Goal: Transaction & Acquisition: Subscribe to service/newsletter

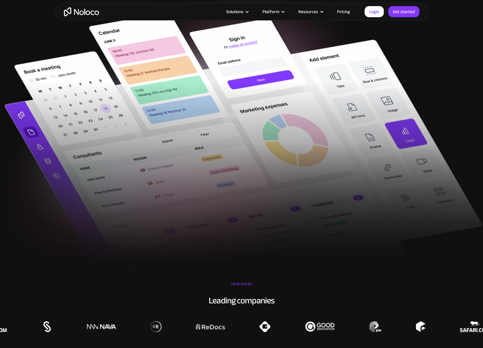
scroll to position [97, 0]
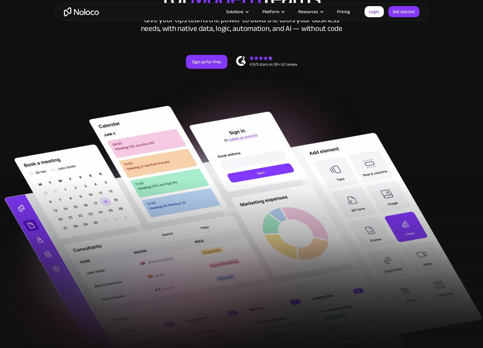
click at [118, 77] on div "New: Connect Noloco to Stripe Custom No-Code Business Apps Platform Flexible Bu…" at bounding box center [241, 17] width 373 height 140
click at [207, 64] on link "Sign up for free" at bounding box center [206, 62] width 41 height 14
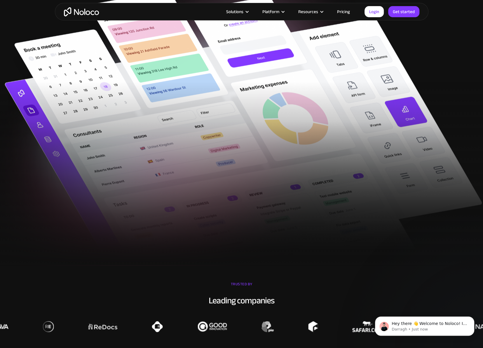
scroll to position [0, 0]
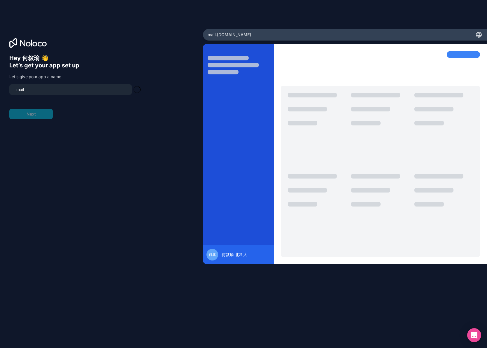
type input "mail-team"
click at [38, 114] on button "Next" at bounding box center [30, 114] width 43 height 10
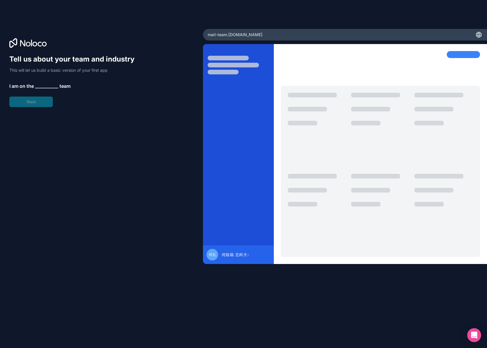
click at [38, 85] on span "__________" at bounding box center [46, 86] width 23 height 7
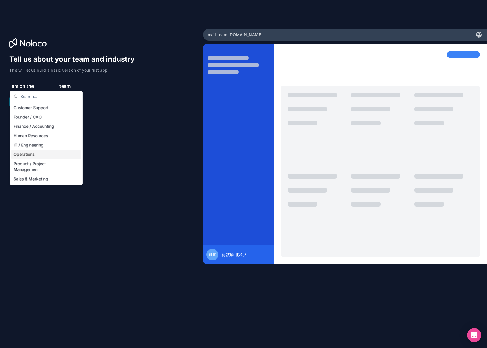
click at [51, 154] on div "Operations" at bounding box center [46, 154] width 70 height 9
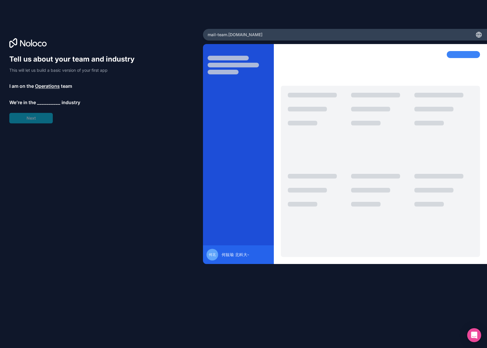
click at [38, 99] on span "__________" at bounding box center [48, 102] width 23 height 7
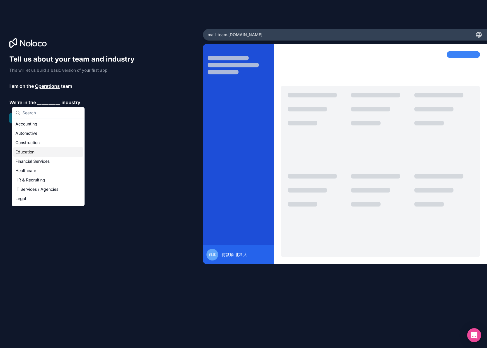
click at [36, 154] on div "Education" at bounding box center [48, 151] width 70 height 9
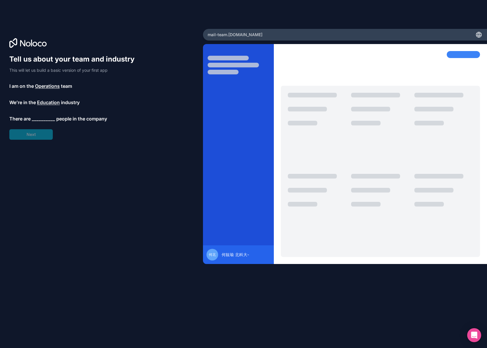
click at [21, 119] on span "There are" at bounding box center [19, 118] width 21 height 7
click at [64, 118] on span "people in the company" at bounding box center [81, 118] width 51 height 7
click at [49, 119] on span "__________" at bounding box center [43, 118] width 23 height 7
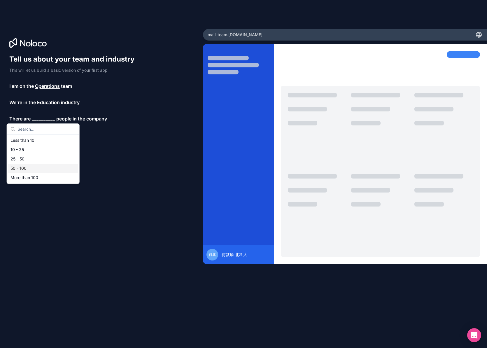
click at [26, 168] on div "50 - 100" at bounding box center [43, 168] width 70 height 9
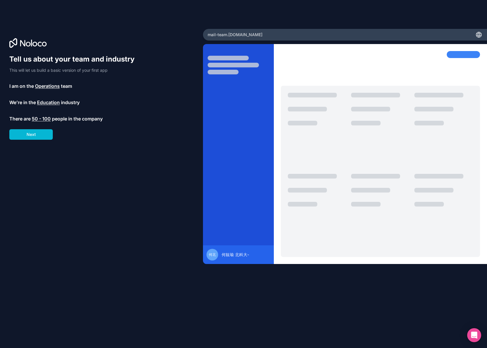
click at [51, 117] on p "There are 50 - 100 people in the company" at bounding box center [74, 118] width 131 height 7
click at [45, 118] on span "50 - 100" at bounding box center [41, 118] width 19 height 7
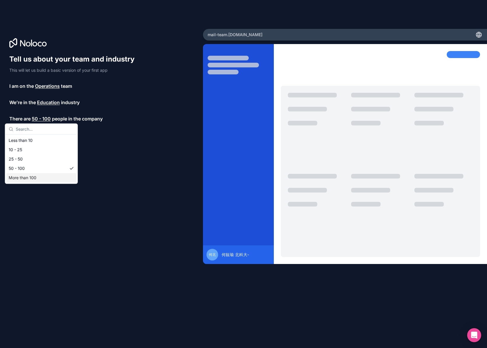
click at [29, 178] on div "More than 100" at bounding box center [41, 177] width 70 height 9
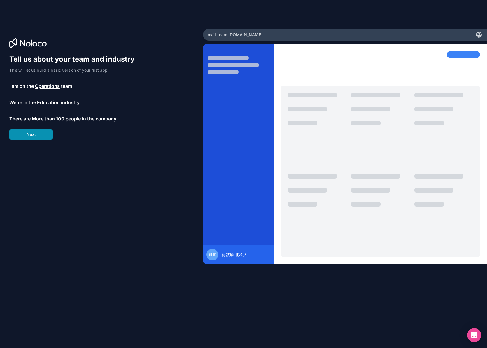
click at [42, 136] on button "Next" at bounding box center [30, 134] width 43 height 10
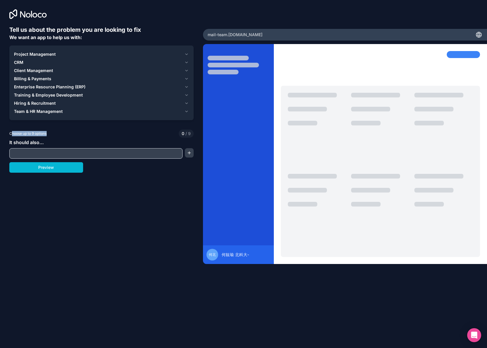
drag, startPoint x: 13, startPoint y: 134, endPoint x: 50, endPoint y: 135, distance: 36.7
click at [50, 135] on div "Choose up to 9 options 0 / 9" at bounding box center [101, 133] width 184 height 8
click at [187, 55] on icon "button" at bounding box center [186, 54] width 4 height 5
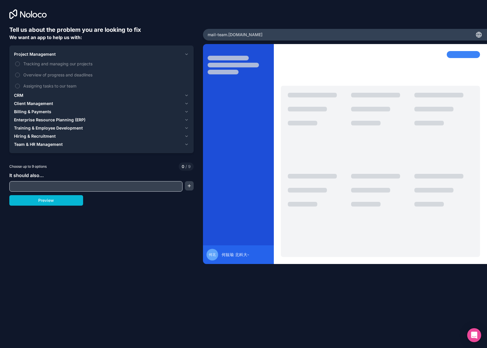
click at [20, 97] on span "CRM" at bounding box center [18, 95] width 9 height 6
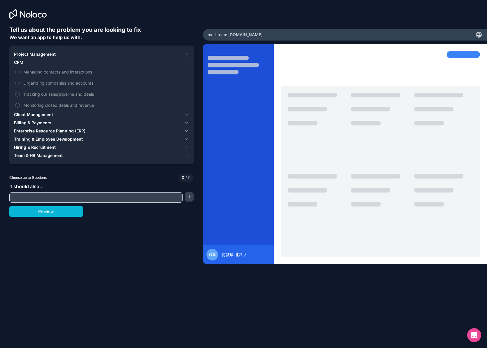
click at [23, 52] on span "Project Management" at bounding box center [35, 54] width 42 height 6
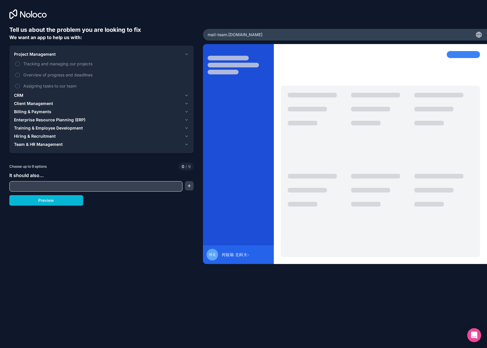
click at [23, 9] on icon at bounding box center [27, 14] width 37 height 10
click at [17, 14] on icon at bounding box center [27, 14] width 37 height 10
